Goal: Navigation & Orientation: Go to known website

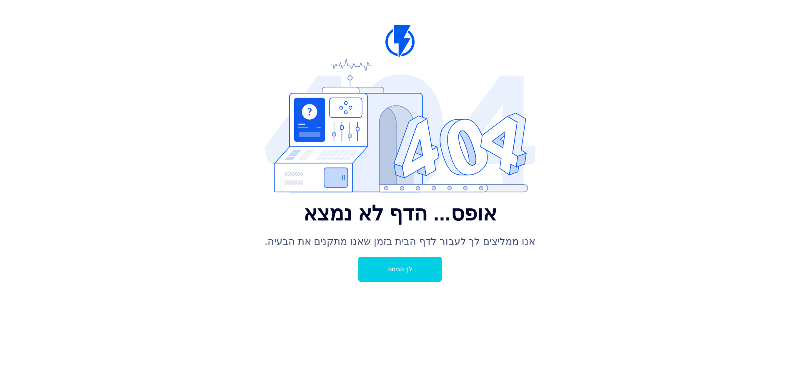
click at [394, 267] on font "לך הביתה" at bounding box center [400, 269] width 24 height 7
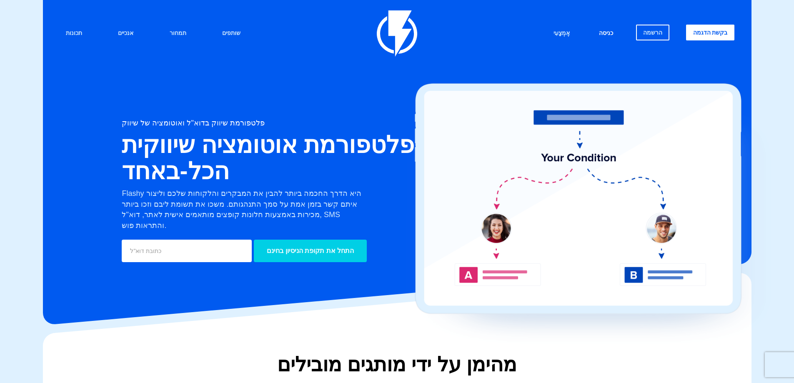
click at [604, 32] on font "כניסה" at bounding box center [606, 33] width 14 height 7
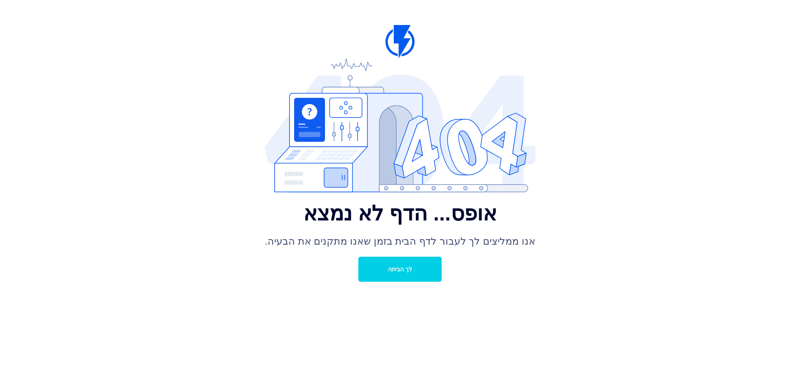
click at [404, 267] on font "לך הביתה" at bounding box center [400, 269] width 24 height 7
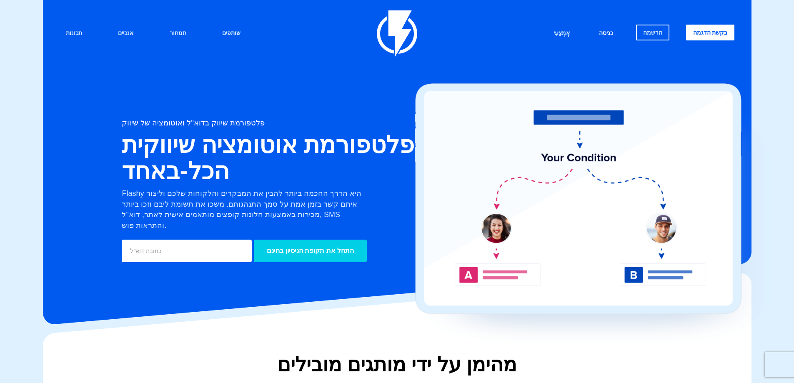
click at [609, 29] on link "כניסה" at bounding box center [606, 34] width 27 height 18
